Goal: Check status: Check status

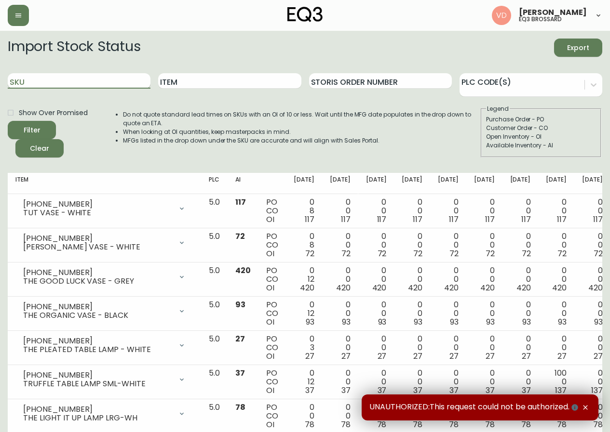
click at [60, 80] on input "SKU" at bounding box center [79, 80] width 143 height 15
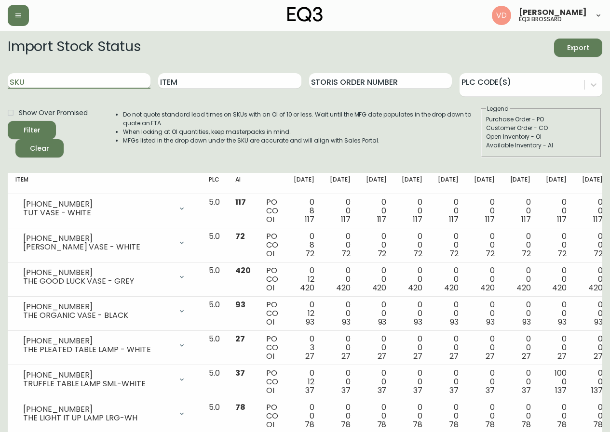
paste input "[PHONE_NUMBER]"
type input "[PHONE_NUMBER]"
click at [8, 121] on button "Filter" at bounding box center [32, 130] width 48 height 18
